Goal: Task Accomplishment & Management: Manage account settings

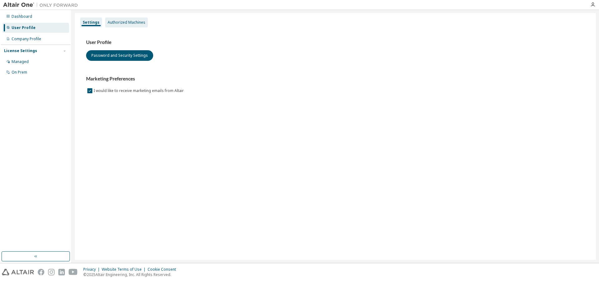
click at [120, 25] on div "Authorized Machines" at bounding box center [127, 22] width 38 height 5
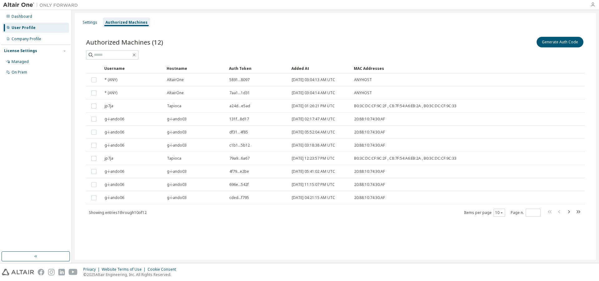
click at [591, 6] on icon "button" at bounding box center [593, 4] width 5 height 5
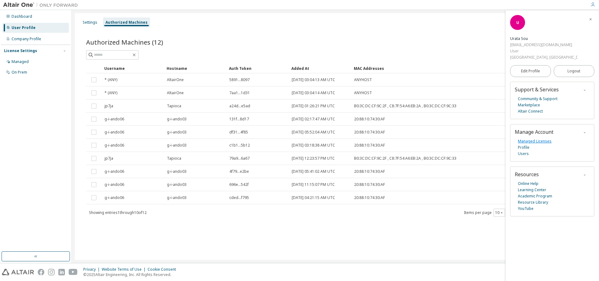
click at [536, 143] on link "Managed Licenses" at bounding box center [535, 141] width 34 height 6
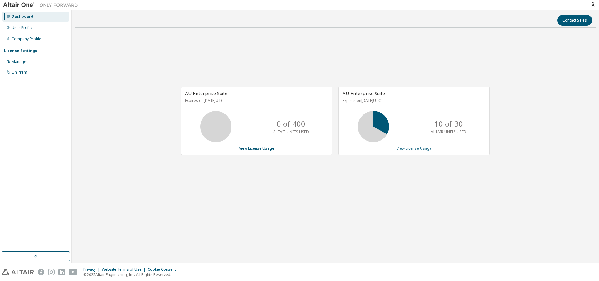
click at [416, 146] on link "View License Usage" at bounding box center [414, 148] width 35 height 5
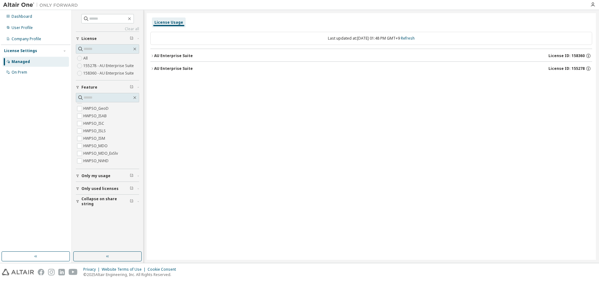
scroll to position [1685, 0]
click at [132, 18] on icon "button" at bounding box center [129, 18] width 5 height 5
click at [44, 61] on div "Managed" at bounding box center [35, 62] width 66 height 10
click at [24, 51] on div "License Settings" at bounding box center [20, 50] width 33 height 5
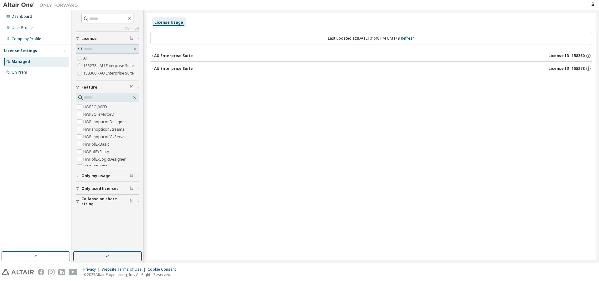
click at [590, 1] on div at bounding box center [593, 4] width 12 height 9
click at [592, 3] on icon "button" at bounding box center [593, 4] width 5 height 5
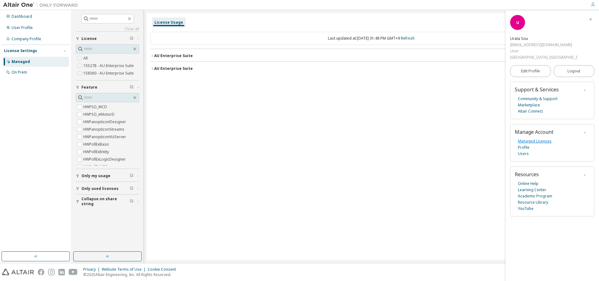
click at [527, 142] on link "Managed Licenses" at bounding box center [535, 141] width 34 height 6
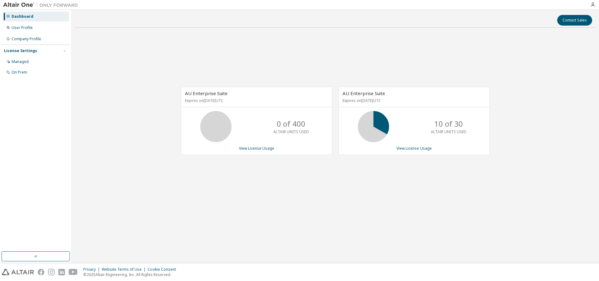
click at [269, 127] on div "0 of 400 ALTAIR UNITS USED" at bounding box center [291, 126] width 50 height 31
click at [264, 149] on link "View License Usage" at bounding box center [256, 148] width 35 height 5
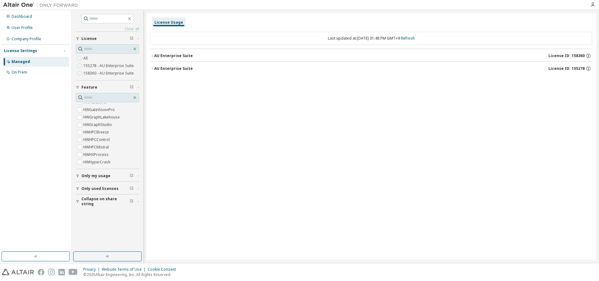
scroll to position [811, 0]
click at [100, 177] on span "Only my usage" at bounding box center [95, 176] width 29 height 5
click at [100, 176] on span "Only my usage" at bounding box center [95, 176] width 29 height 5
click at [104, 188] on span "Only used licenses" at bounding box center [99, 188] width 37 height 5
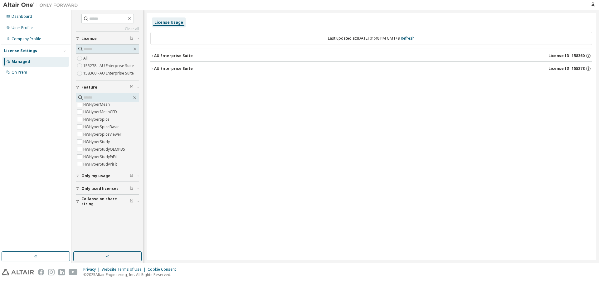
click at [99, 202] on span "Collapse on share string" at bounding box center [105, 202] width 48 height 10
click at [26, 73] on div "On Prem" at bounding box center [20, 72] width 16 height 5
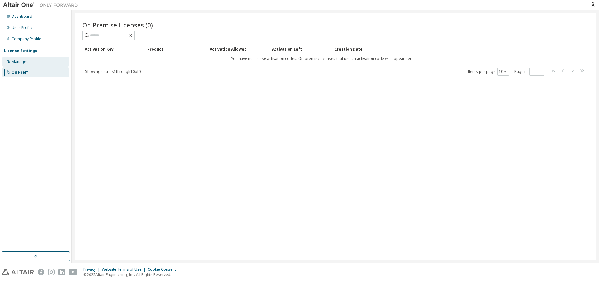
click at [29, 61] on div "Managed" at bounding box center [35, 62] width 66 height 10
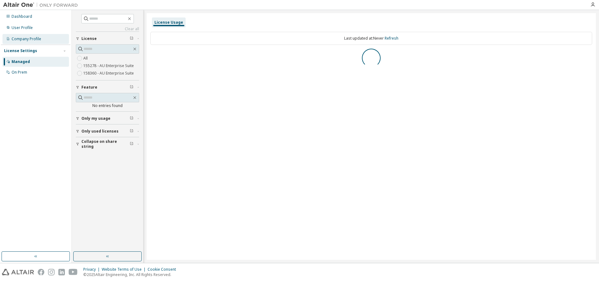
click at [30, 41] on div "Company Profile" at bounding box center [27, 39] width 30 height 5
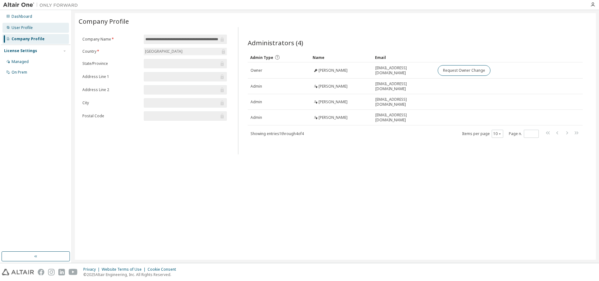
click at [26, 30] on div "User Profile" at bounding box center [22, 27] width 21 height 5
